Goal: Register for event/course

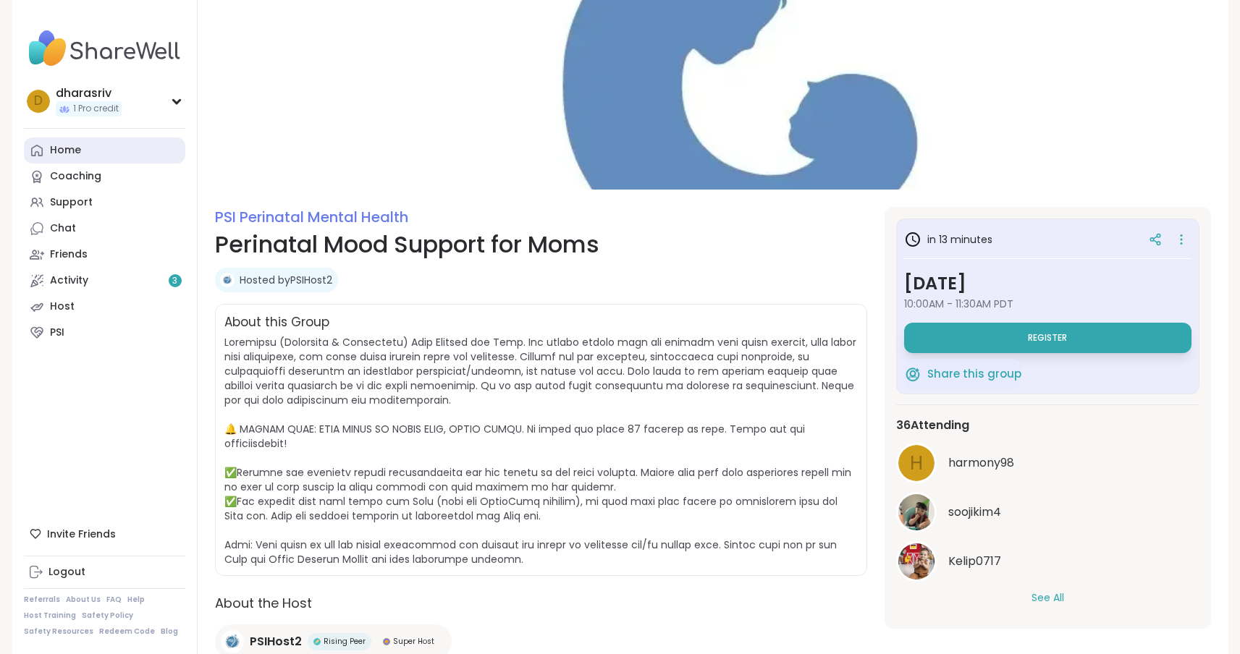
click at [76, 156] on div "Home" at bounding box center [65, 150] width 31 height 14
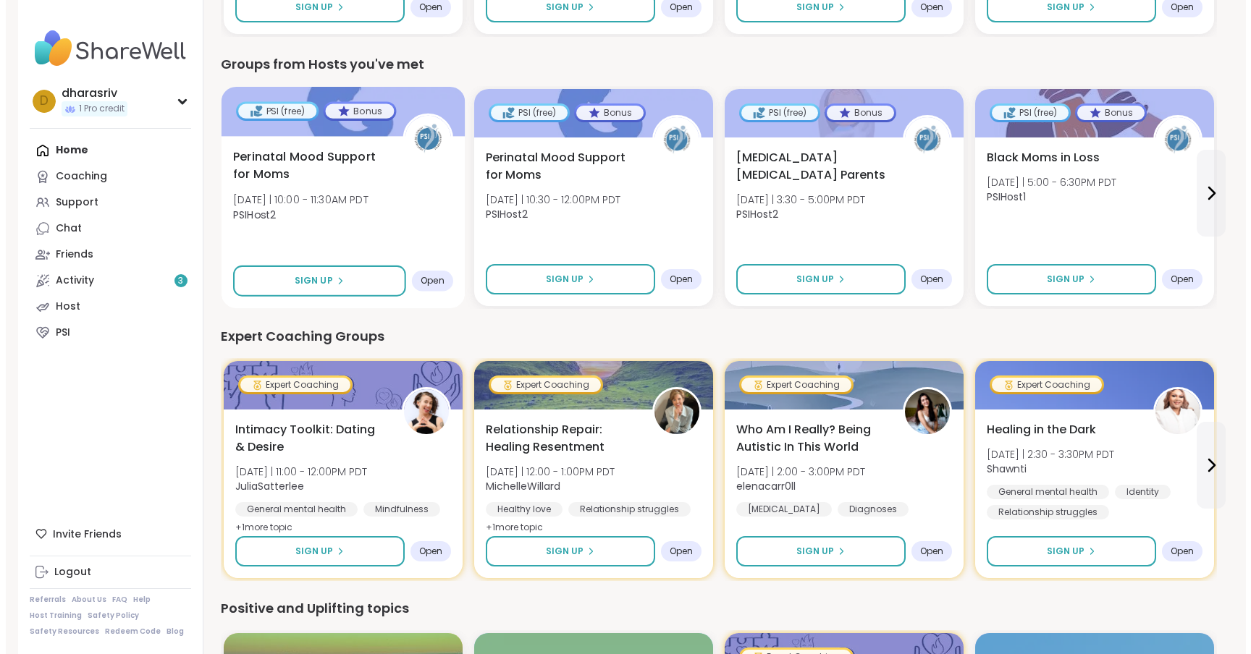
scroll to position [383, 0]
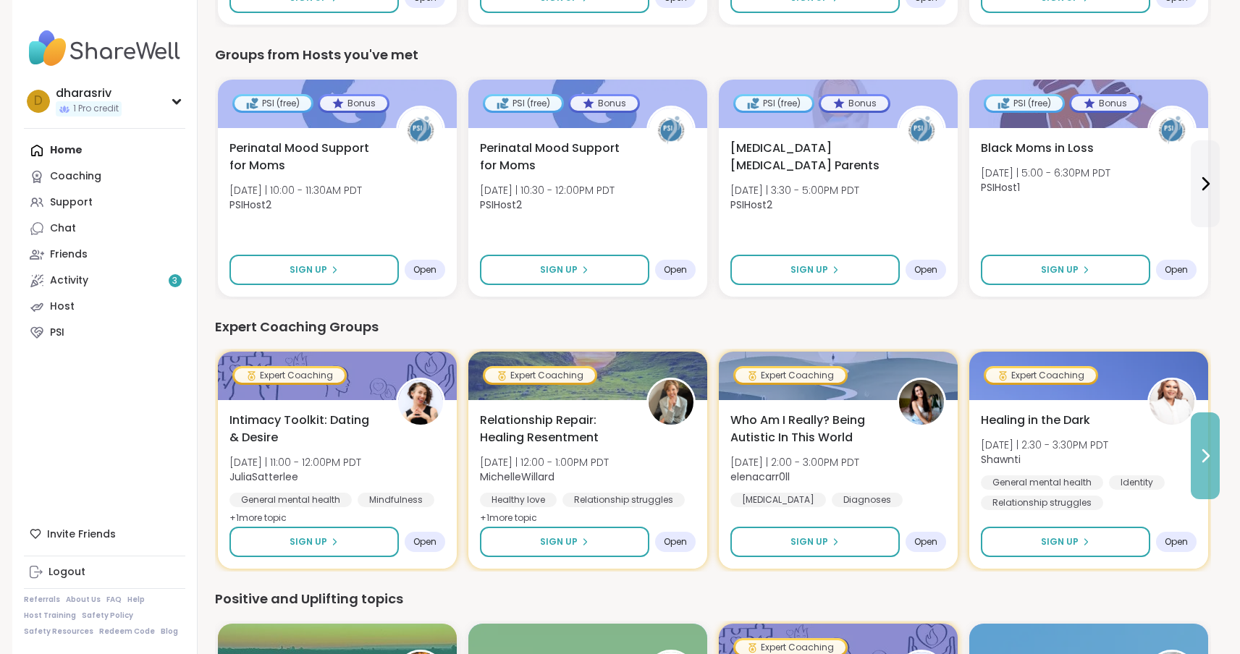
click at [1202, 465] on button at bounding box center [1205, 456] width 29 height 87
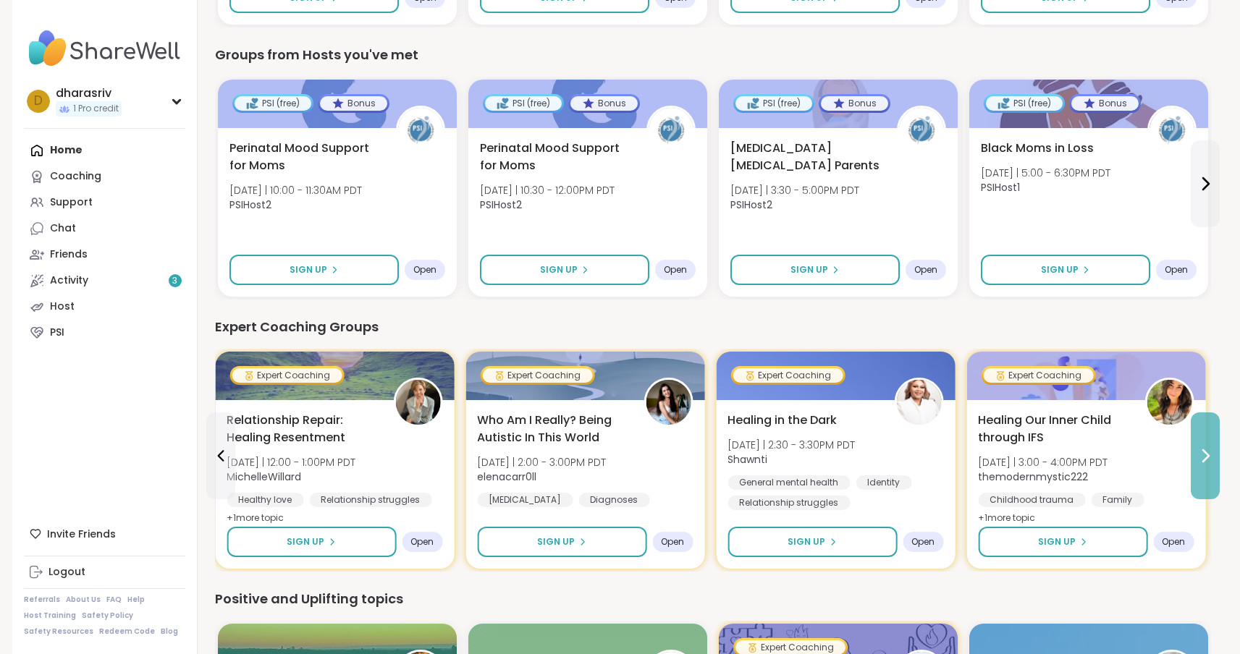
click at [1202, 465] on button at bounding box center [1205, 456] width 29 height 87
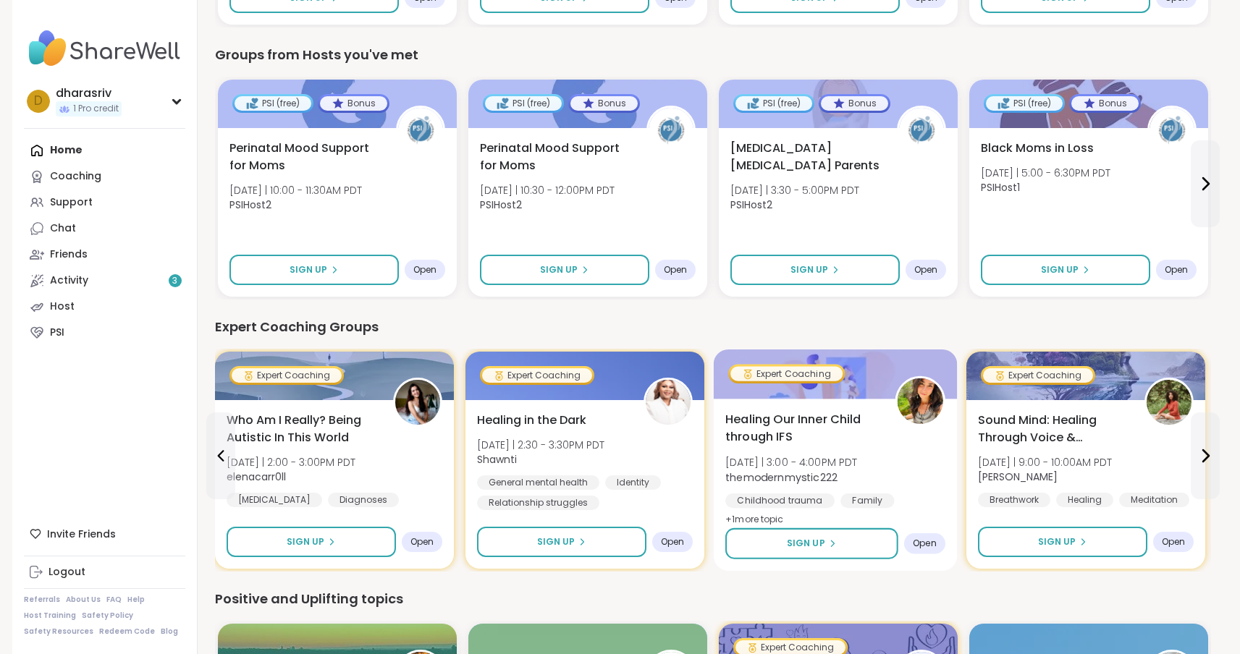
click at [890, 482] on div "Healing Our Inner Child through IFS [DATE] | 3:00 - 4:00PM PDT themodernmystic2…" at bounding box center [835, 470] width 220 height 118
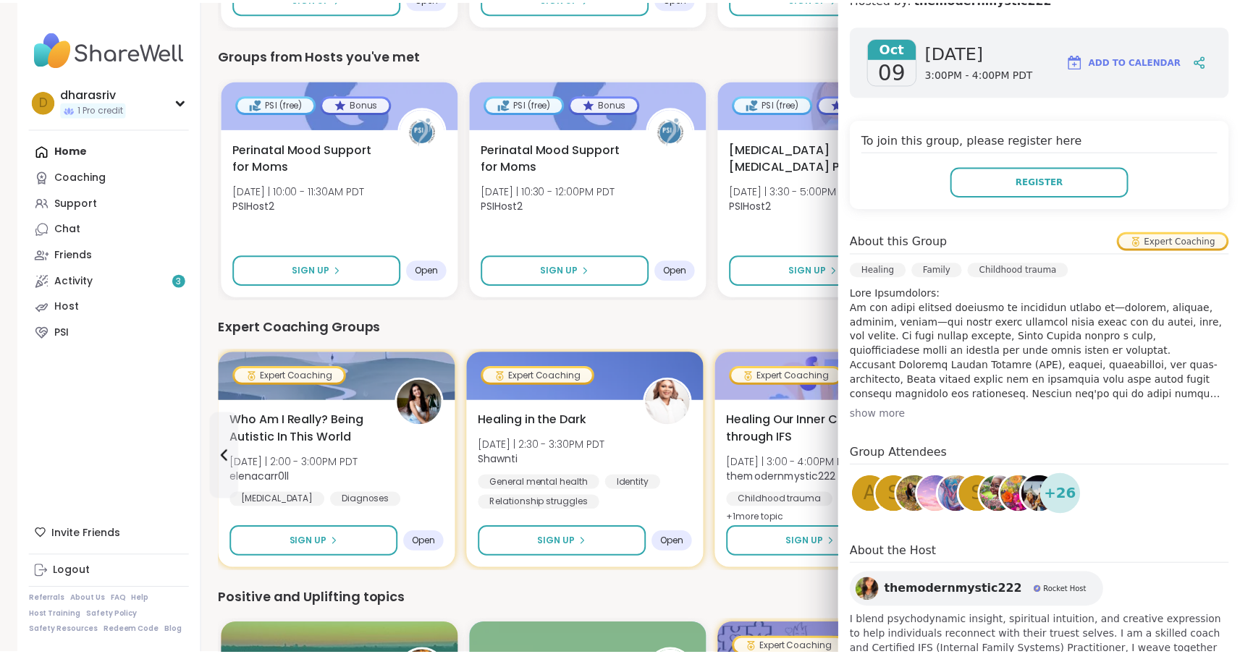
scroll to position [0, 0]
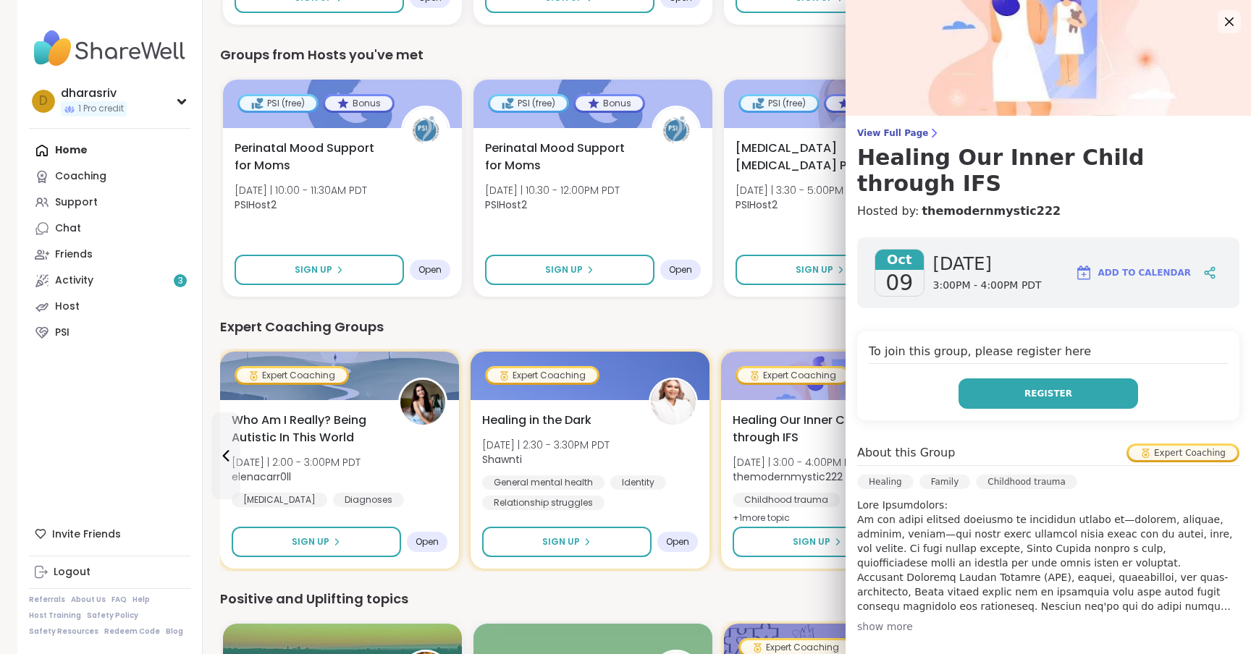
click at [1057, 379] on button "Register" at bounding box center [1047, 394] width 179 height 30
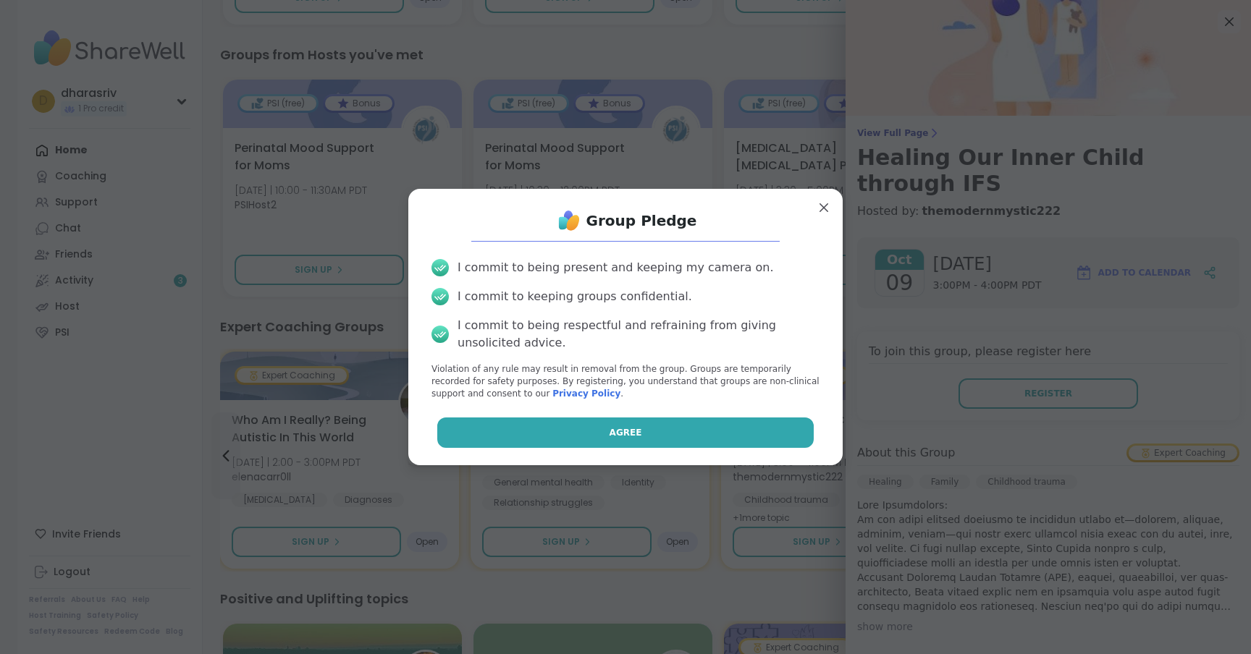
click at [627, 428] on span "Agree" at bounding box center [625, 432] width 33 height 13
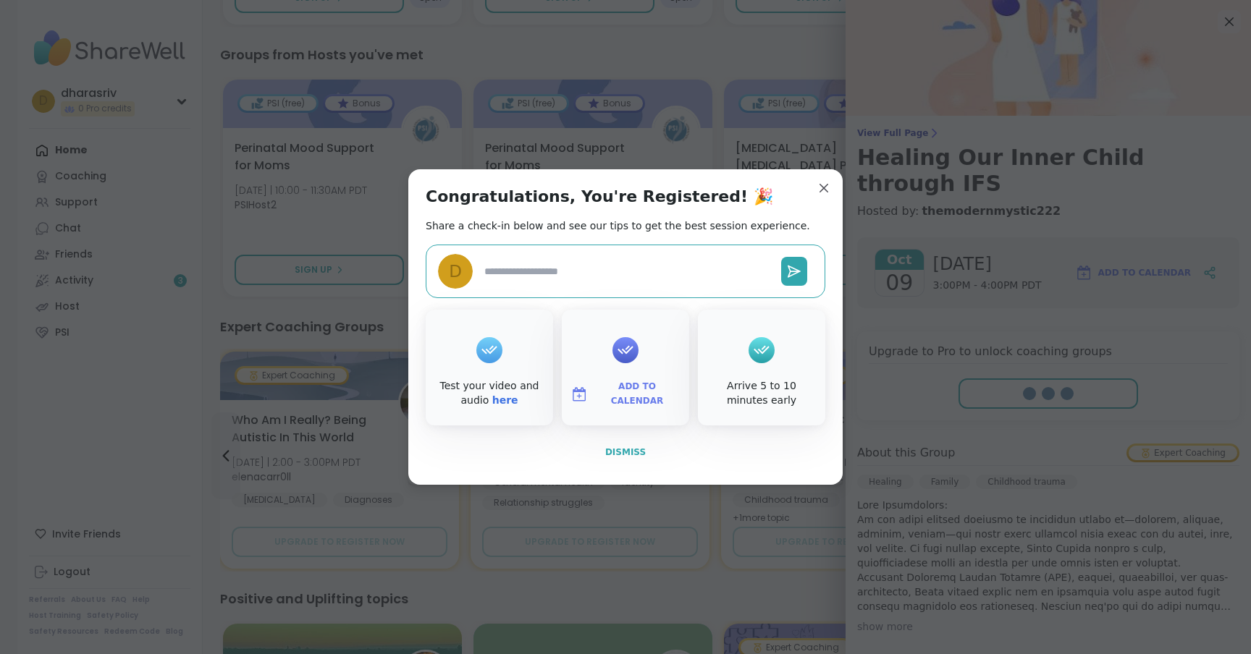
type textarea "*"
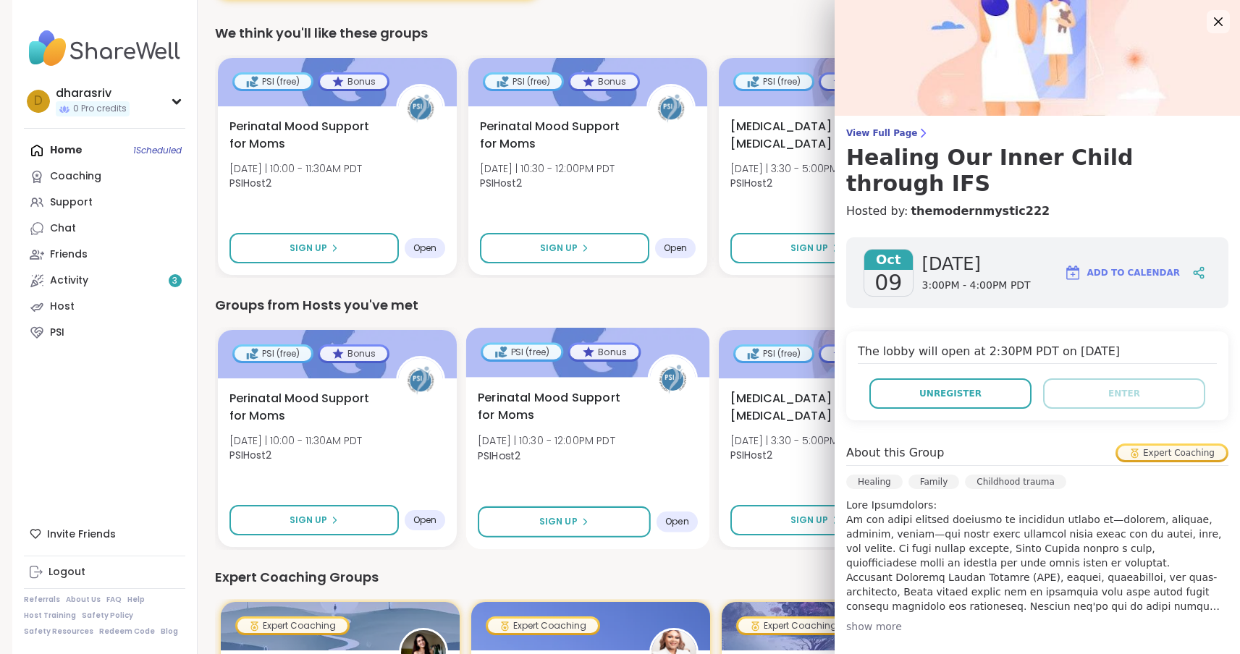
click at [662, 430] on div "Perinatal Mood Support for Moms [DATE] | 10:30 - 12:00PM PDT PSIHost2" at bounding box center [588, 430] width 220 height 83
click at [732, 305] on div "Groups from Hosts you've met" at bounding box center [713, 305] width 996 height 20
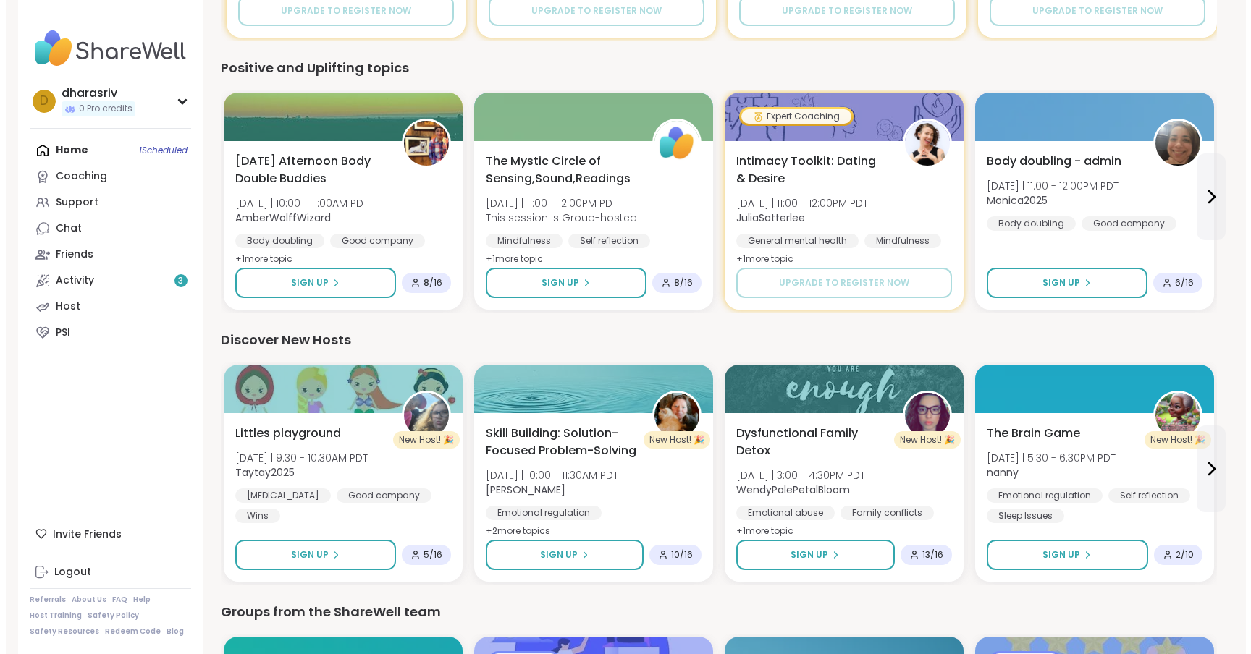
scroll to position [1167, 0]
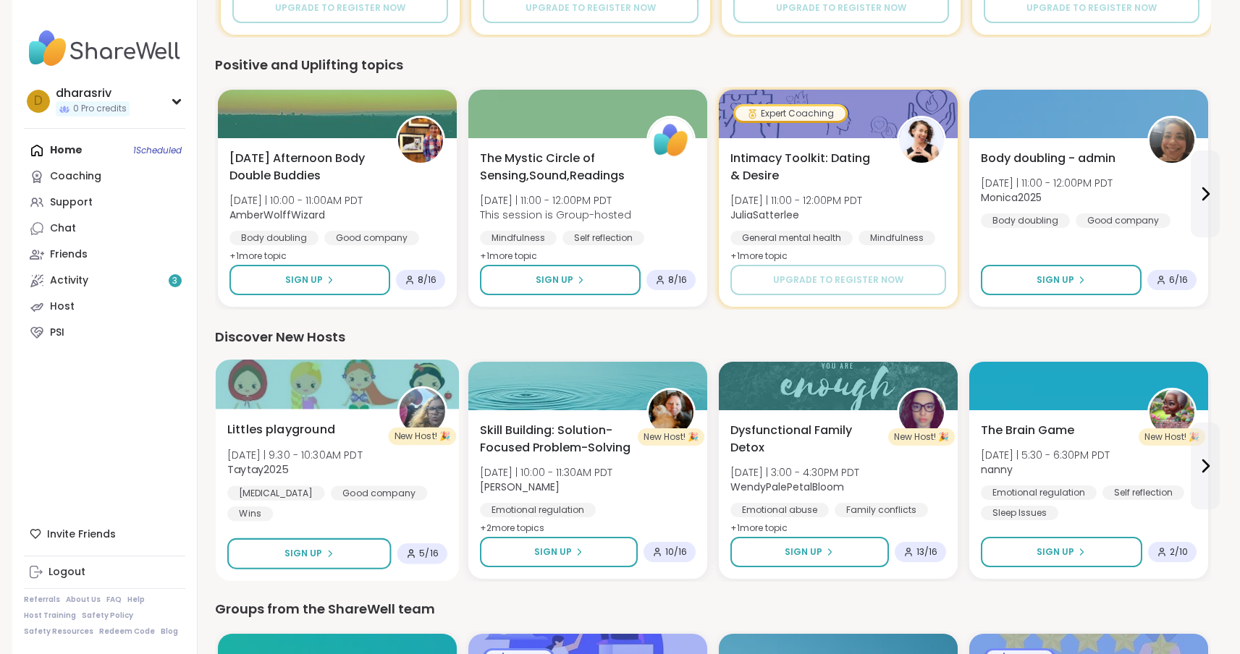
click at [370, 510] on div "[PERSON_NAME] playground [DATE] | 9:30 - 10:30AM PDT Taytay2025 [MEDICAL_DATA] …" at bounding box center [337, 495] width 244 height 172
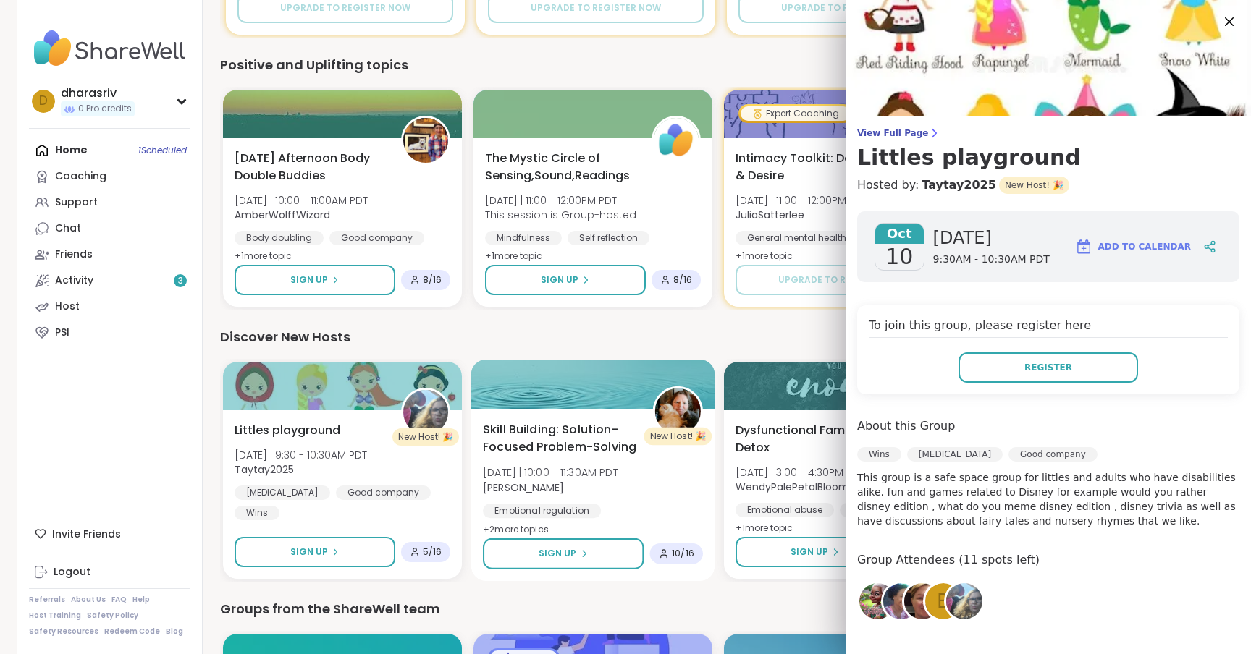
click at [609, 497] on div "Skill Building: Solution-Focused Problem-Solving [DATE] | 10:00 - 11:30AM PDT […" at bounding box center [593, 490] width 220 height 139
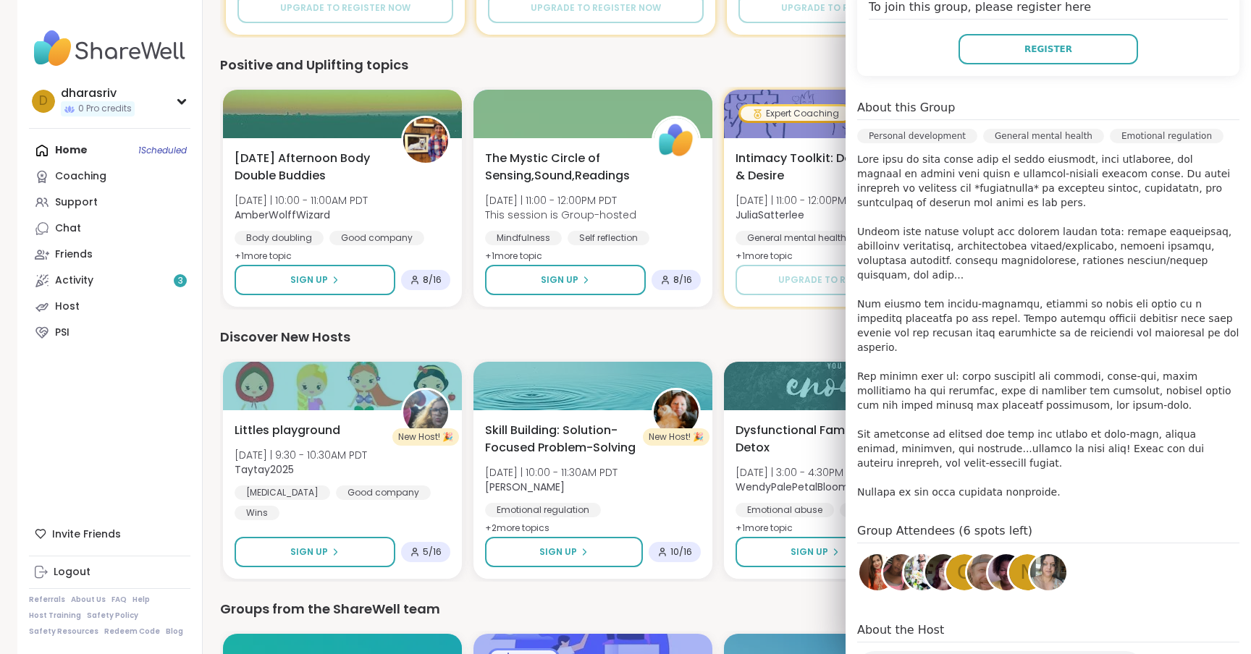
scroll to position [364, 0]
